Goal: Transaction & Acquisition: Download file/media

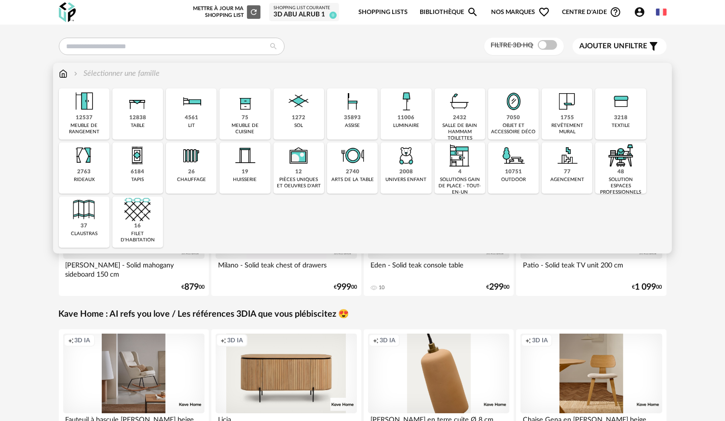
click at [325, 106] on div "Close icon 12537 meuble de rangement 12838 table 4561 lit 75 meuble de cuisine …" at bounding box center [363, 167] width 608 height 159
click at [312, 104] on img at bounding box center [299, 101] width 26 height 26
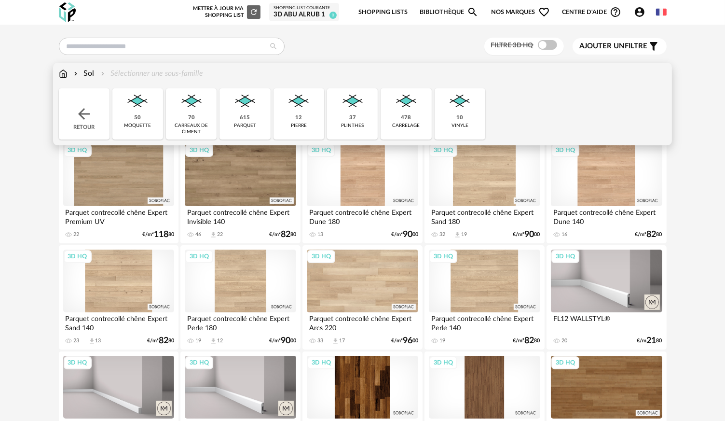
click at [405, 114] on div "478" at bounding box center [406, 117] width 10 height 7
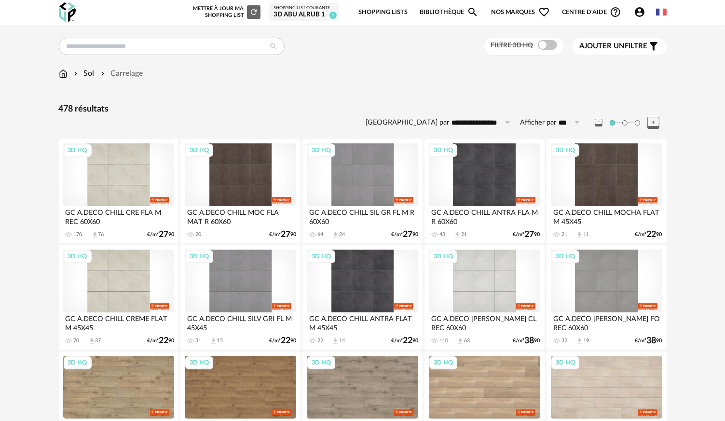
click at [91, 70] on div "Sol" at bounding box center [83, 73] width 23 height 11
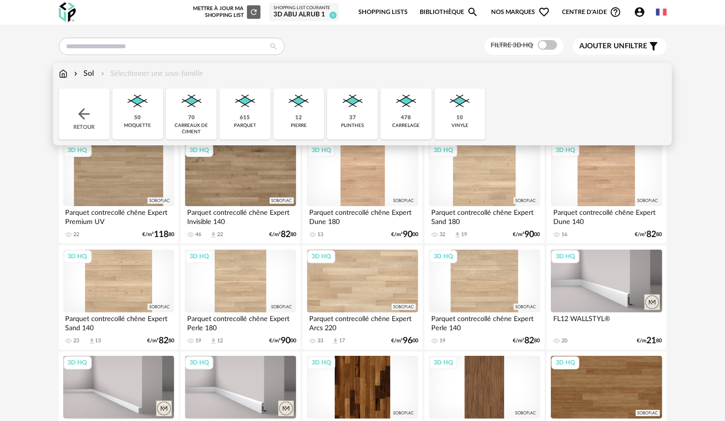
click at [405, 109] on img at bounding box center [406, 101] width 26 height 26
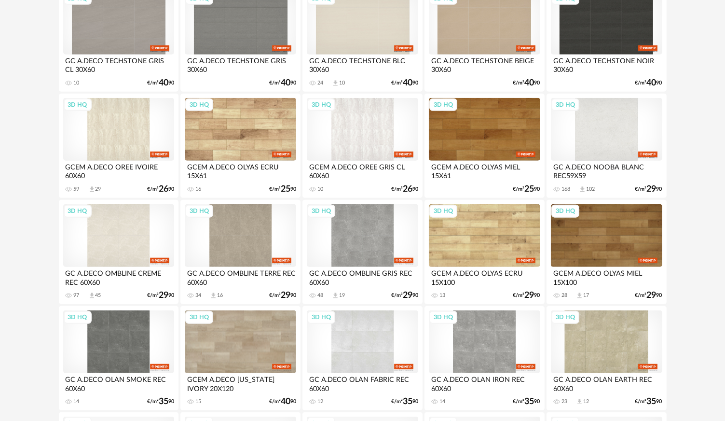
scroll to position [1013, 0]
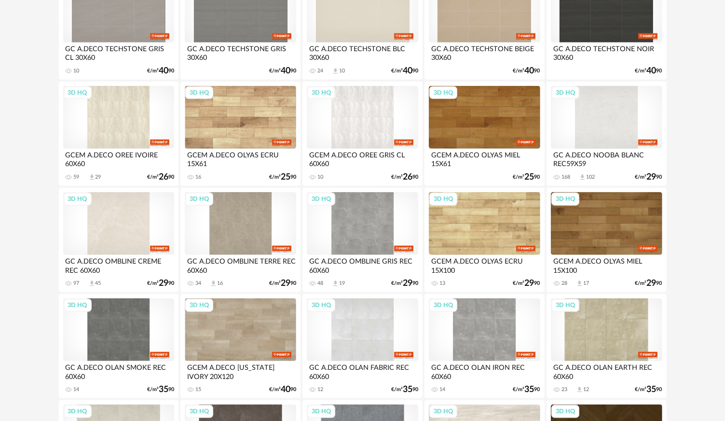
click at [104, 227] on div "3D HQ" at bounding box center [118, 223] width 111 height 63
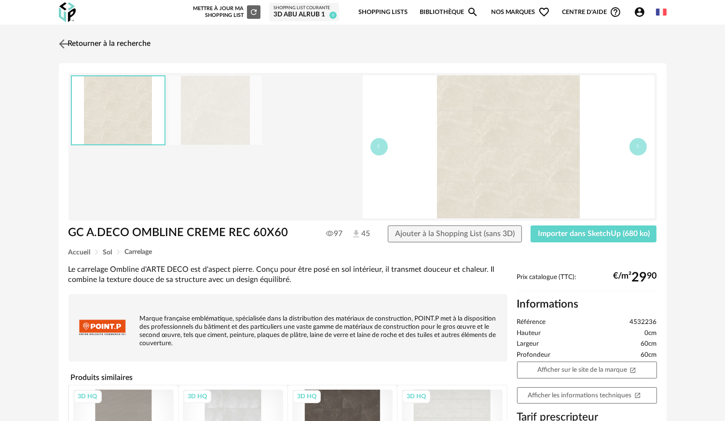
click at [68, 43] on img at bounding box center [63, 44] width 14 height 14
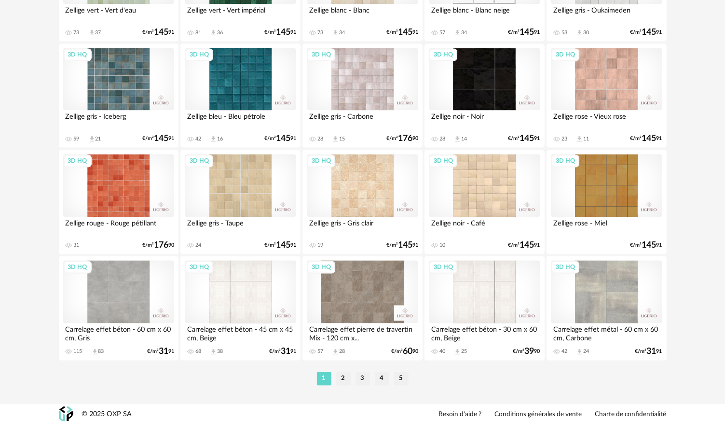
scroll to position [1904, 0]
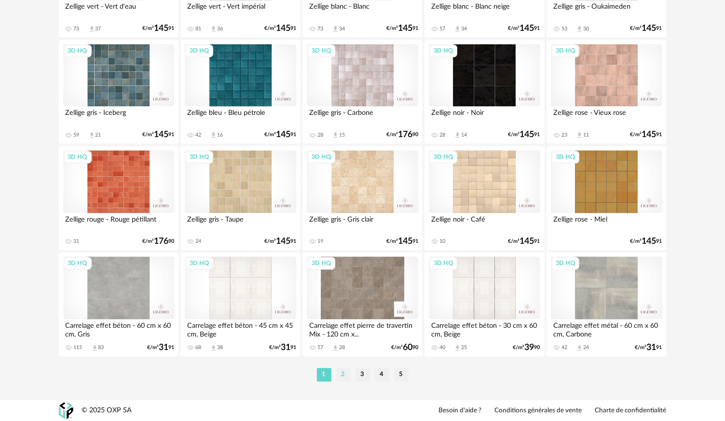
click at [344, 372] on li "2" at bounding box center [343, 375] width 14 height 14
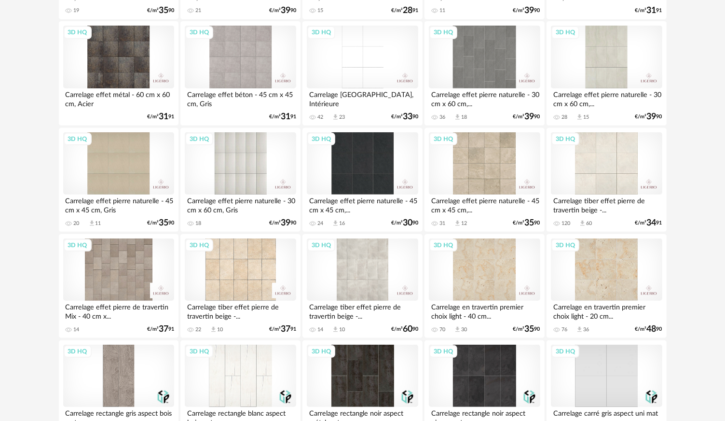
scroll to position [289, 0]
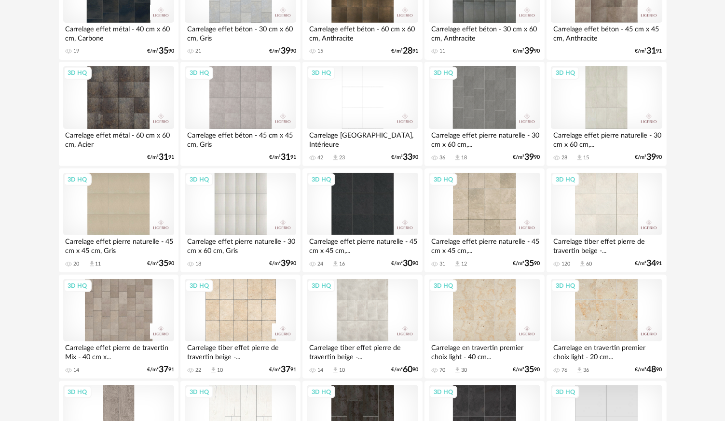
click at [609, 179] on div "3D HQ" at bounding box center [606, 204] width 111 height 63
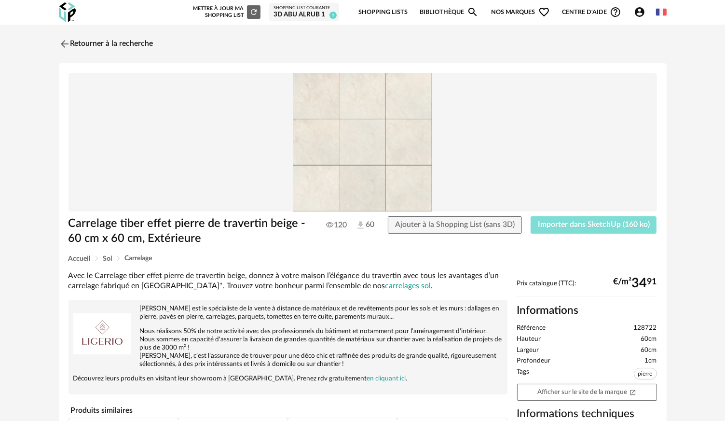
click at [545, 224] on span "Importer dans SketchUp (160 ko)" at bounding box center [594, 224] width 112 height 8
